Goal: Check status

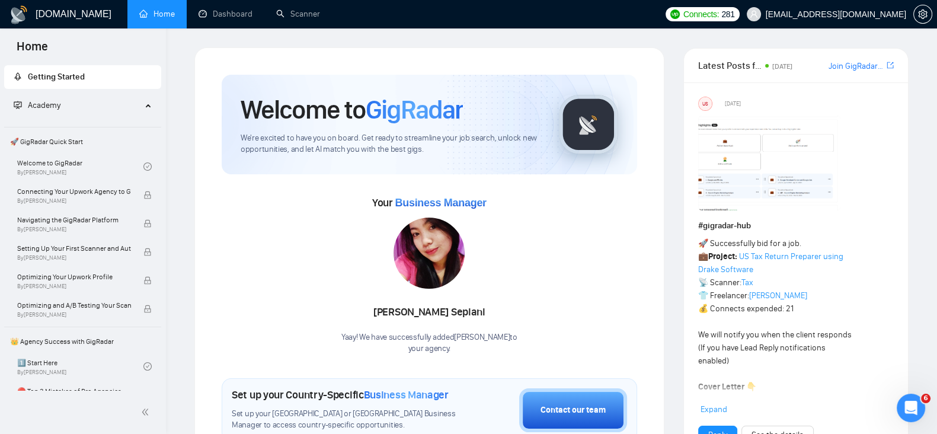
click at [477, 20] on ul "Home Dashboard Scanner" at bounding box center [390, 14] width 535 height 28
click at [217, 16] on link "Dashboard" at bounding box center [225, 14] width 54 height 10
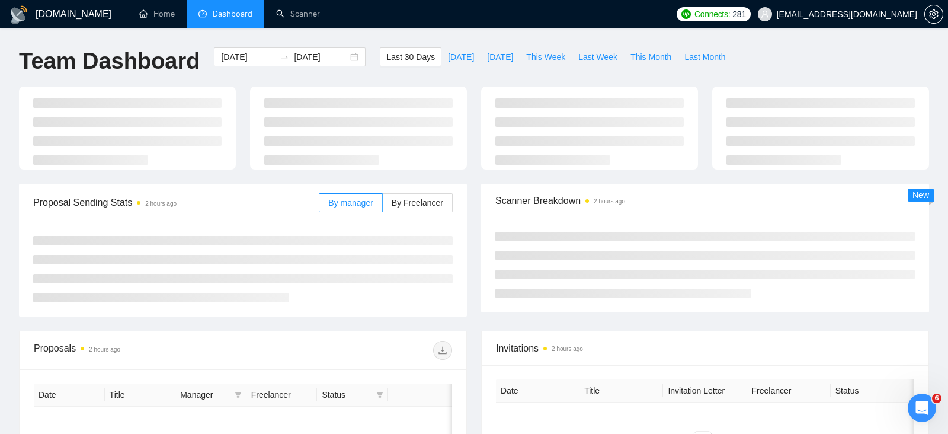
type input "[DATE]"
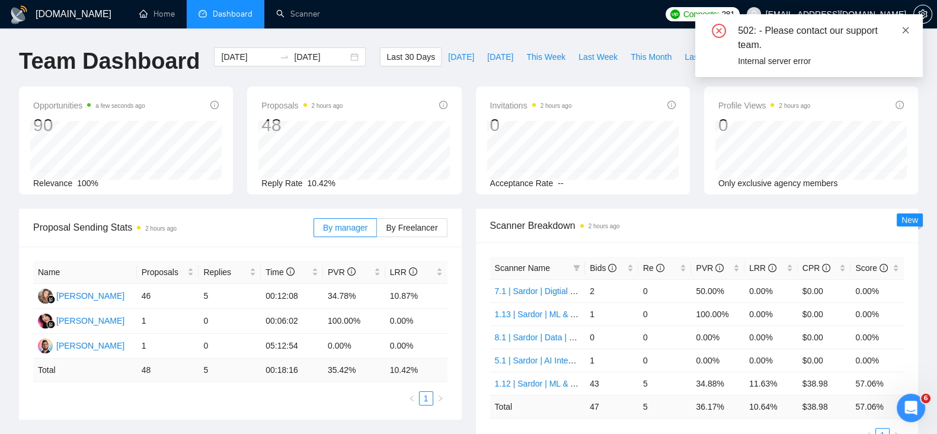
click at [903, 29] on icon "close" at bounding box center [905, 30] width 7 height 7
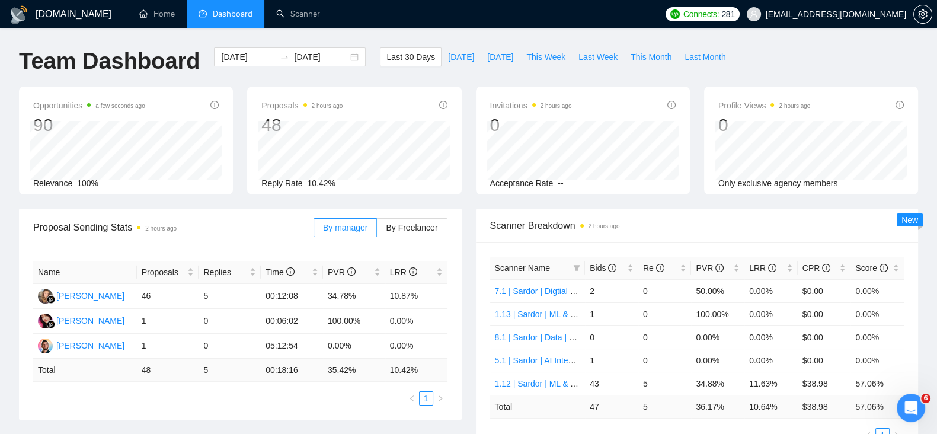
scroll to position [98, 0]
